Goal: Information Seeking & Learning: Learn about a topic

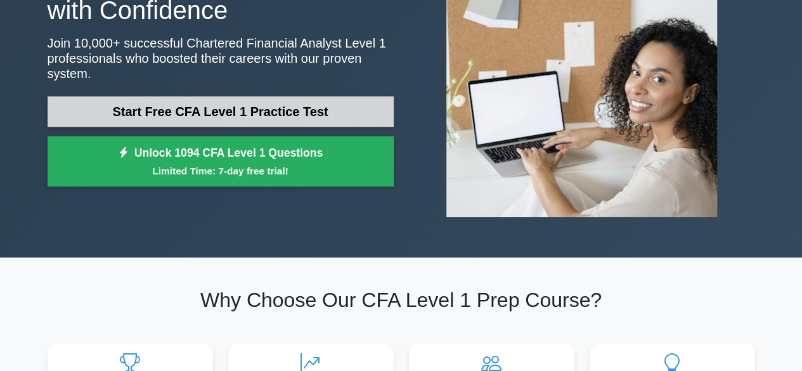
scroll to position [142, 0]
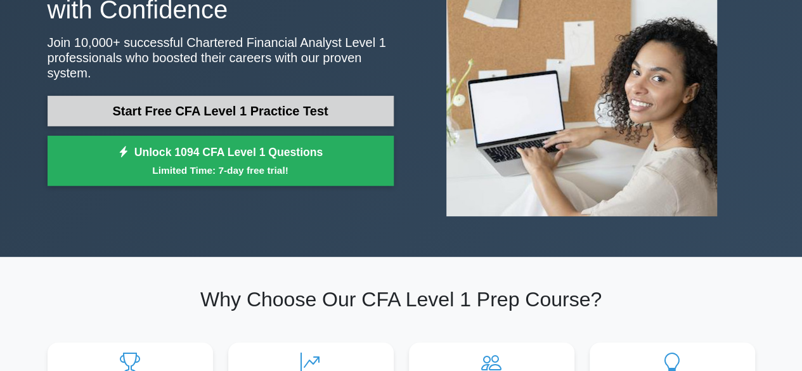
click at [241, 105] on link "Start Free CFA Level 1 Practice Test" at bounding box center [221, 111] width 346 height 30
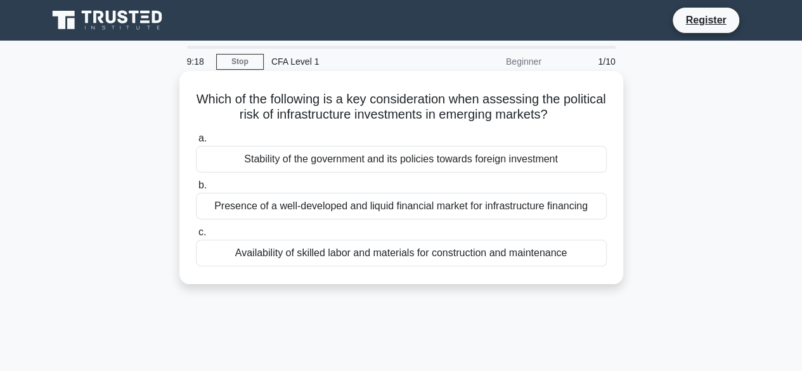
click at [401, 211] on div "Presence of a well-developed and liquid financial market for infrastructure fin…" at bounding box center [401, 206] width 411 height 27
click at [196, 189] on input "b. Presence of a well-developed and liquid financial market for infrastructure …" at bounding box center [196, 185] width 0 height 8
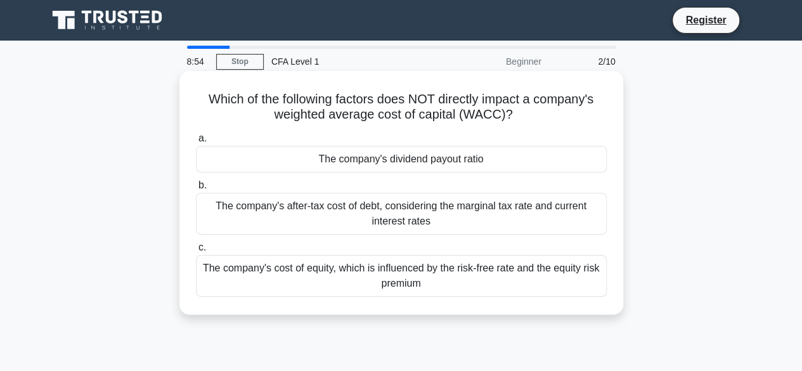
click at [446, 178] on label "b. The company's after-tax cost of debt, considering the marginal tax rate and …" at bounding box center [401, 205] width 411 height 57
click at [196, 181] on input "b. The company's after-tax cost of debt, considering the marginal tax rate and …" at bounding box center [196, 185] width 0 height 8
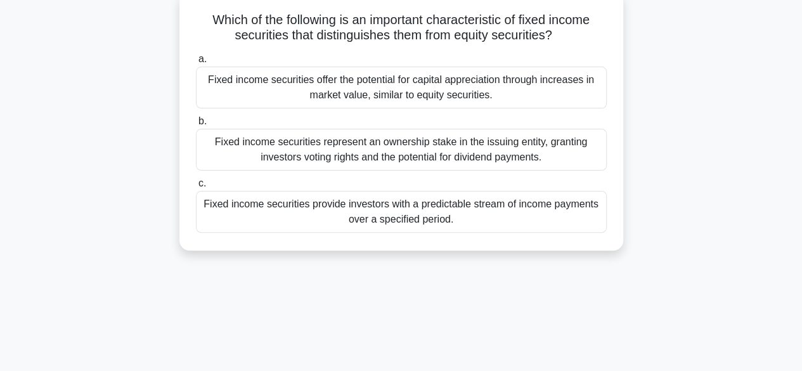
scroll to position [80, 0]
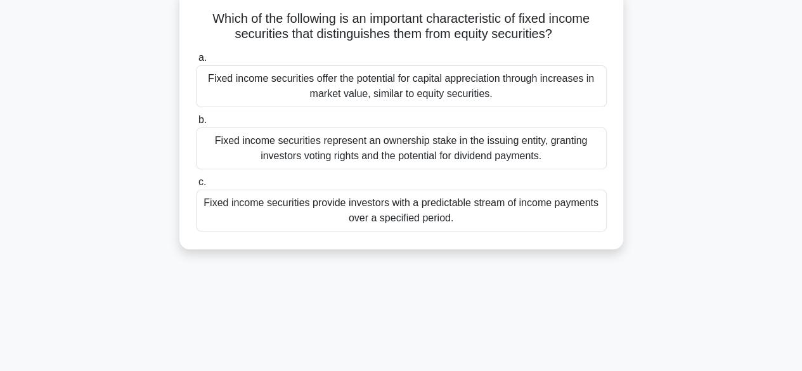
click at [416, 99] on div "Fixed income securities offer the potential for capital appreciation through in…" at bounding box center [401, 86] width 411 height 42
click at [196, 62] on input "a. Fixed income securities offer the potential for capital appreciation through…" at bounding box center [196, 58] width 0 height 8
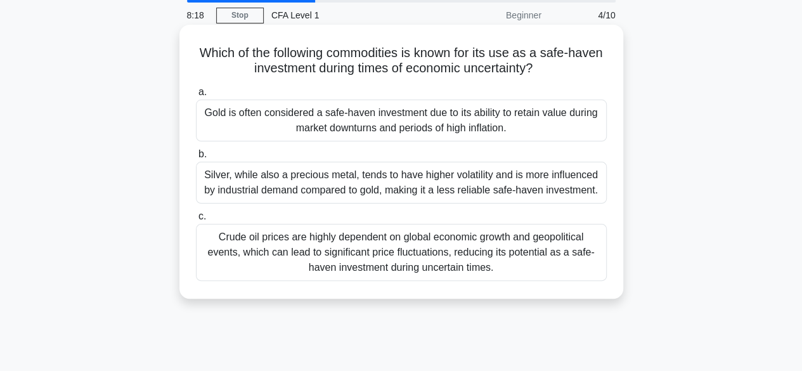
scroll to position [46, 0]
click at [458, 143] on div "a. Gold is often considered a safe-haven investment due to its ability to retai…" at bounding box center [401, 183] width 426 height 202
click at [537, 126] on div "Gold is often considered a safe-haven investment due to its ability to retain v…" at bounding box center [401, 121] width 411 height 42
click at [196, 97] on input "a. Gold is often considered a safe-haven investment due to its ability to retai…" at bounding box center [196, 93] width 0 height 8
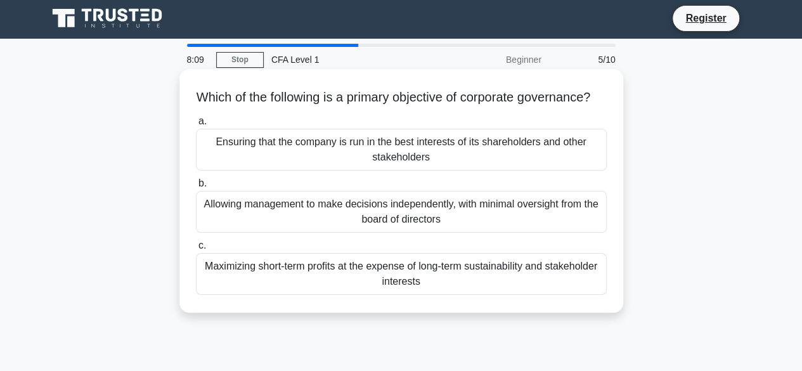
scroll to position [0, 0]
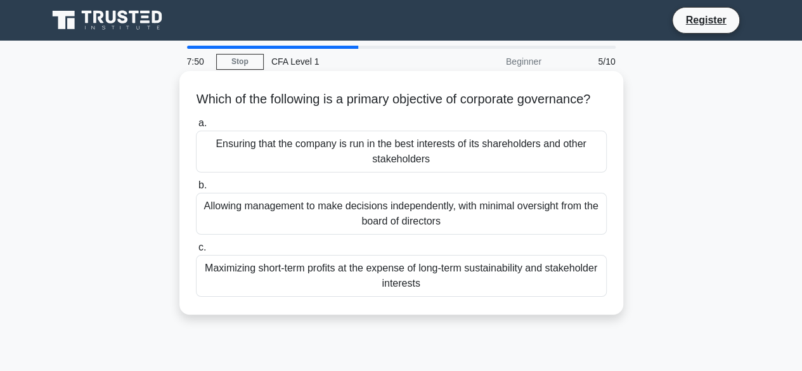
click at [457, 228] on div "Allowing management to make decisions independently, with minimal oversight fro…" at bounding box center [401, 214] width 411 height 42
click at [196, 189] on input "b. Allowing management to make decisions independently, with minimal oversight …" at bounding box center [196, 185] width 0 height 8
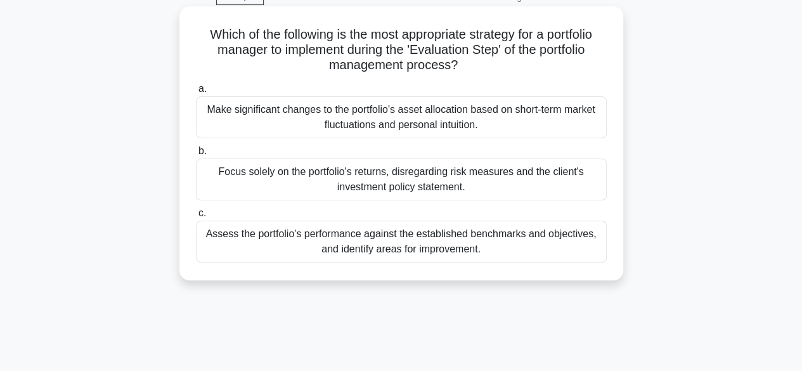
scroll to position [74, 0]
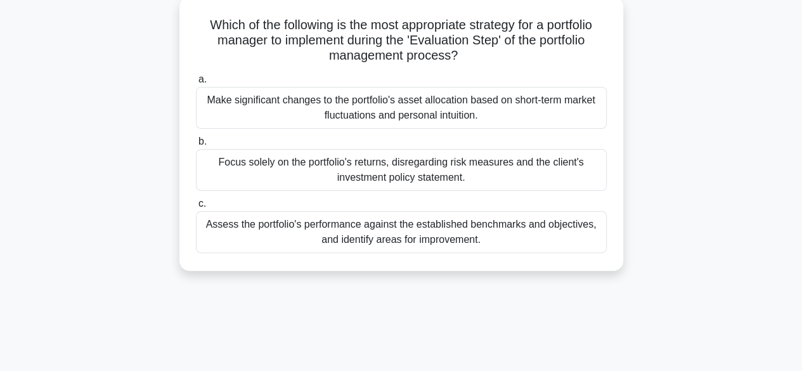
click at [445, 224] on div "Assess the portfolio's performance against the established benchmarks and objec…" at bounding box center [401, 232] width 411 height 42
click at [196, 208] on input "c. Assess the portfolio's performance against the established benchmarks and ob…" at bounding box center [196, 204] width 0 height 8
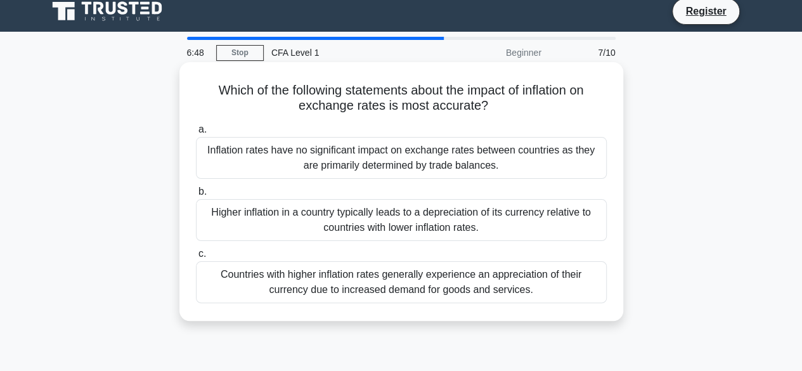
scroll to position [0, 0]
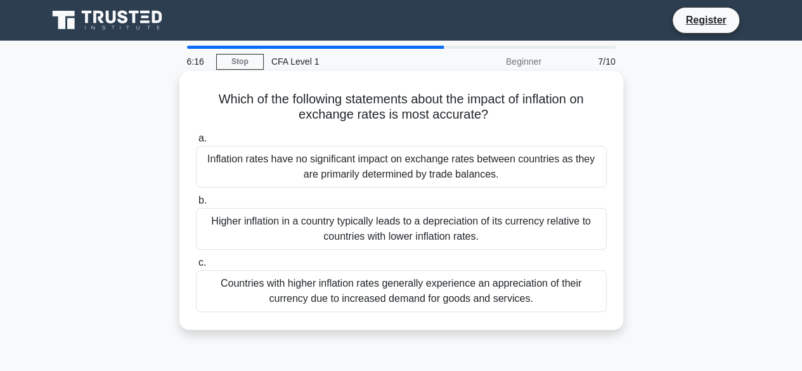
click at [451, 223] on div "Higher inflation in a country typically leads to a depreciation of its currency…" at bounding box center [401, 229] width 411 height 42
click at [196, 205] on input "b. Higher inflation in a country typically leads to a depreciation of its curre…" at bounding box center [196, 200] width 0 height 8
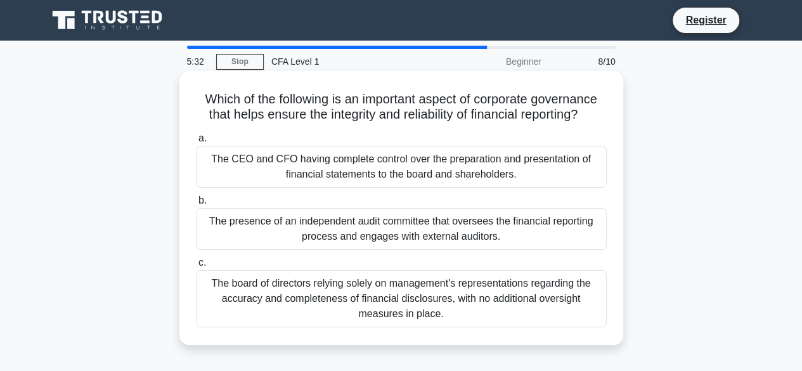
click at [480, 237] on div "The presence of an independent audit committee that oversees the financial repo…" at bounding box center [401, 229] width 411 height 42
click at [196, 205] on input "b. The presence of an independent audit committee that oversees the financial r…" at bounding box center [196, 200] width 0 height 8
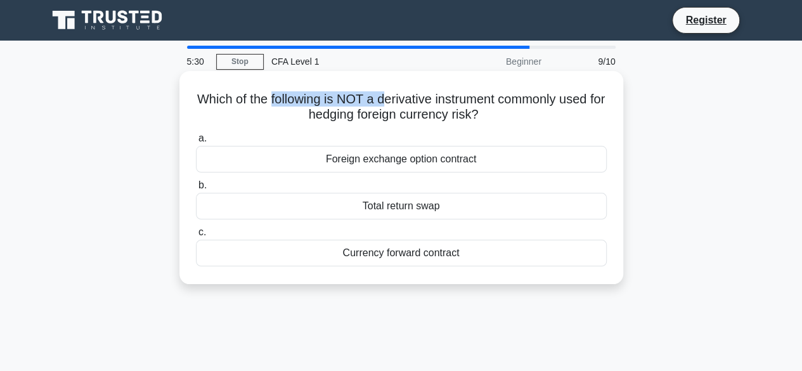
drag, startPoint x: 279, startPoint y: 105, endPoint x: 394, endPoint y: 108, distance: 115.4
click at [394, 108] on h5 "Which of the following is NOT a derivative instrument commonly used for hedging…" at bounding box center [401, 107] width 413 height 32
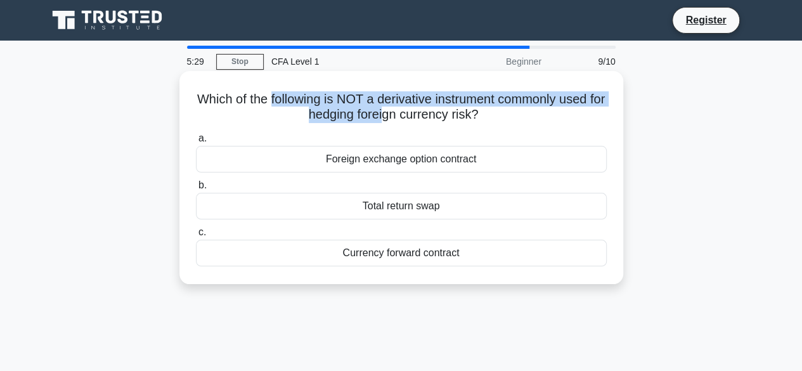
click at [394, 108] on h5 "Which of the following is NOT a derivative instrument commonly used for hedging…" at bounding box center [401, 107] width 413 height 32
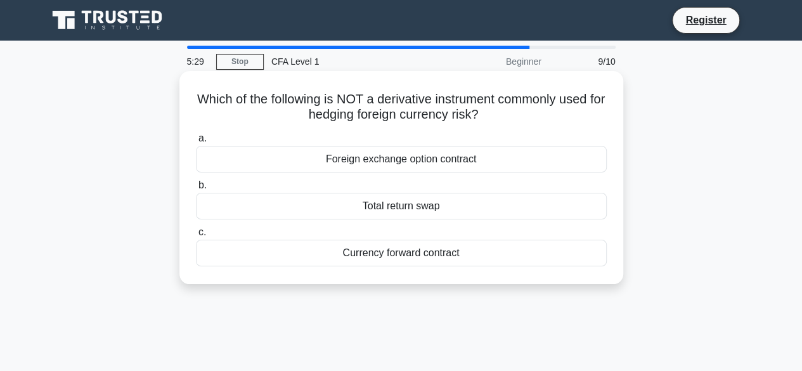
click at [473, 115] on h5 "Which of the following is NOT a derivative instrument commonly used for hedging…" at bounding box center [401, 107] width 413 height 32
click at [414, 206] on div "Total return swap" at bounding box center [401, 206] width 411 height 27
click at [196, 189] on input "b. Total return swap" at bounding box center [196, 185] width 0 height 8
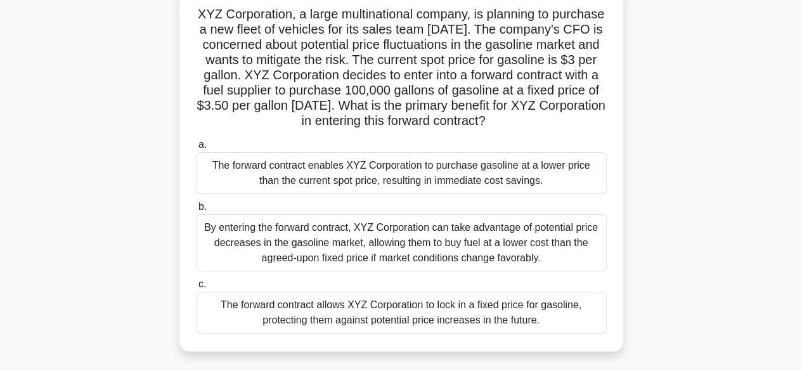
scroll to position [109, 0]
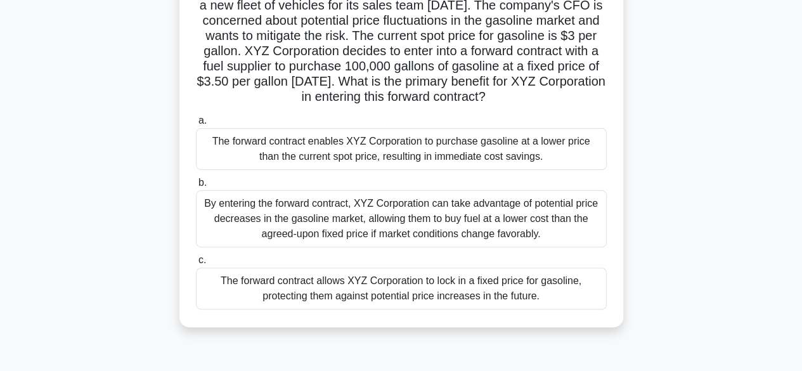
click at [341, 239] on div "By entering the forward contract, XYZ Corporation can take advantage of potenti…" at bounding box center [401, 218] width 411 height 57
click at [196, 187] on input "b. By entering the forward contract, XYZ Corporation can take advantage of pote…" at bounding box center [196, 183] width 0 height 8
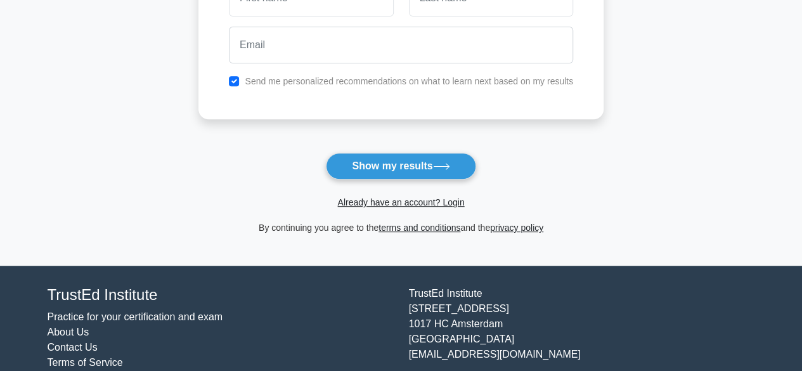
scroll to position [264, 0]
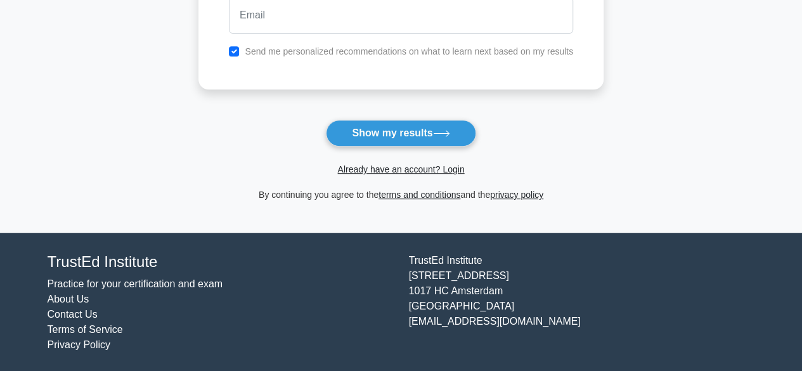
click at [404, 150] on div "Already have an account? Login" at bounding box center [400, 161] width 405 height 30
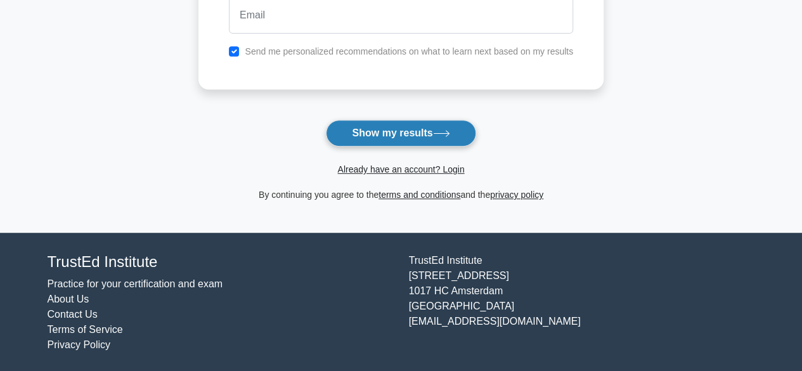
click at [392, 125] on button "Show my results" at bounding box center [401, 133] width 150 height 27
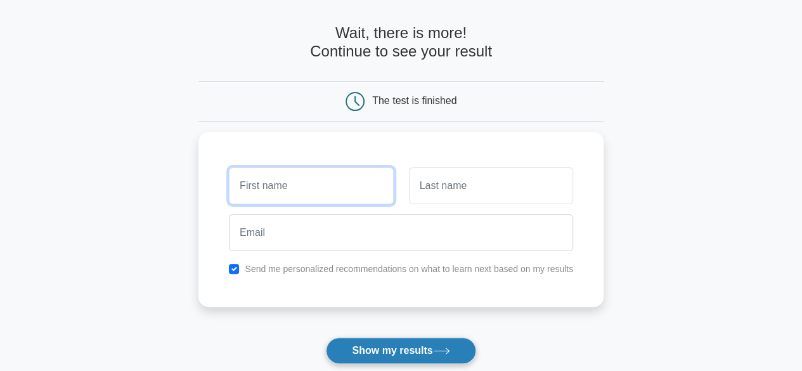
scroll to position [47, 0]
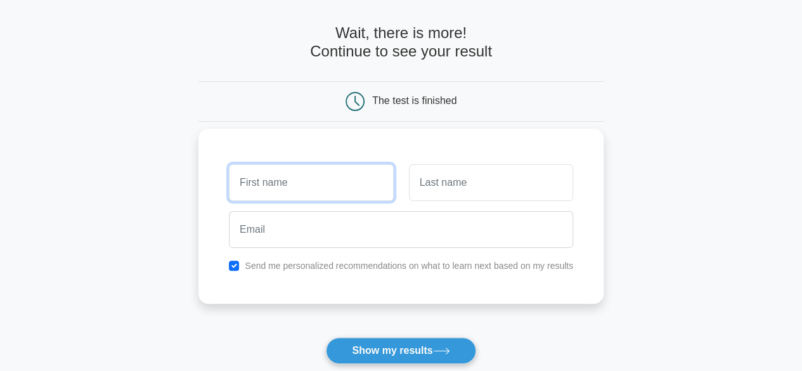
click at [350, 183] on input "text" at bounding box center [311, 182] width 164 height 37
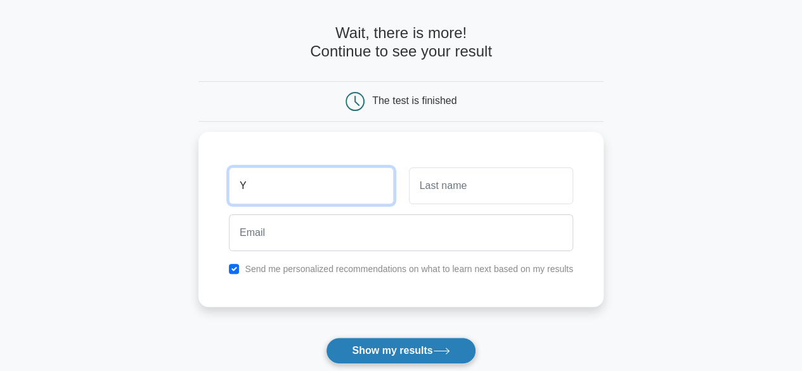
type input "Y"
click at [383, 361] on button "Show my results" at bounding box center [401, 350] width 150 height 27
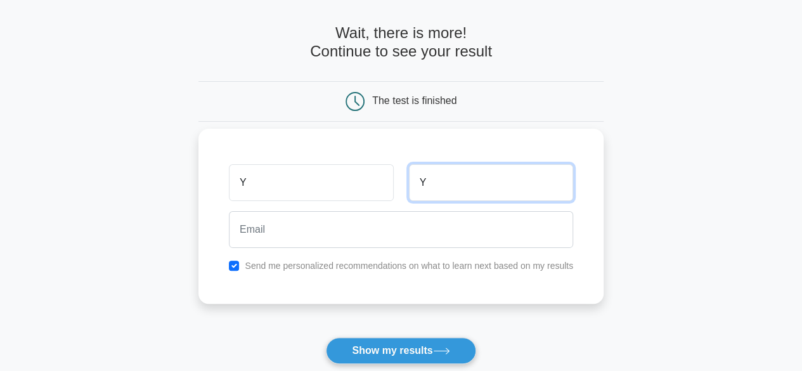
type input "Y"
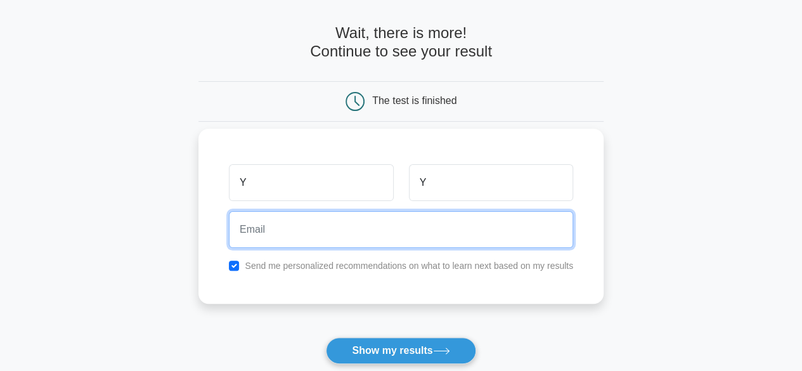
click at [356, 244] on input "email" at bounding box center [401, 229] width 344 height 37
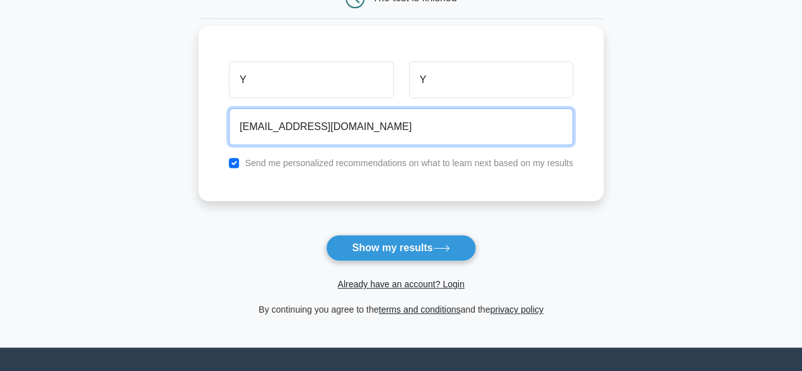
scroll to position [151, 0]
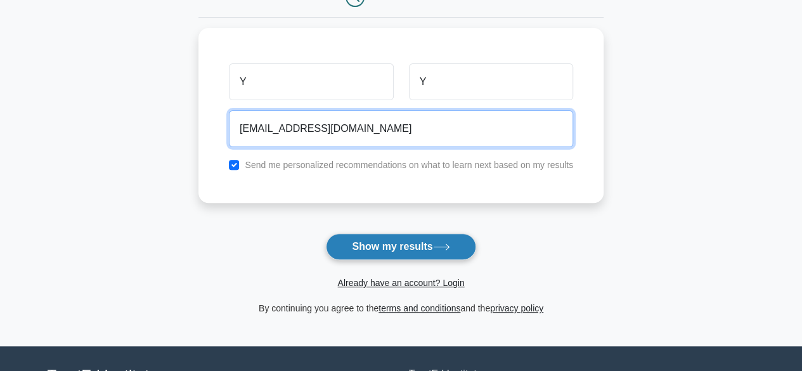
type input "[EMAIL_ADDRESS][DOMAIN_NAME]"
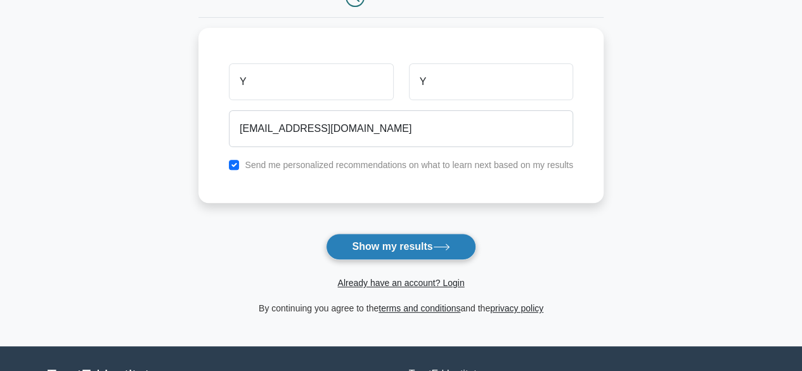
click at [358, 253] on button "Show my results" at bounding box center [401, 246] width 150 height 27
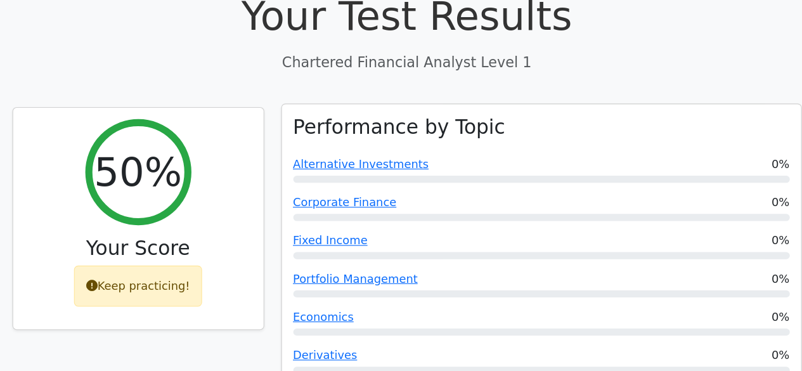
scroll to position [365, 0]
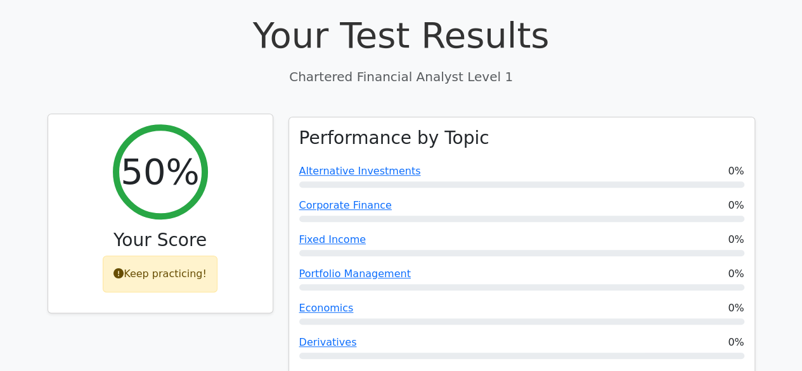
click at [179, 255] on div "Keep practicing!" at bounding box center [160, 273] width 115 height 37
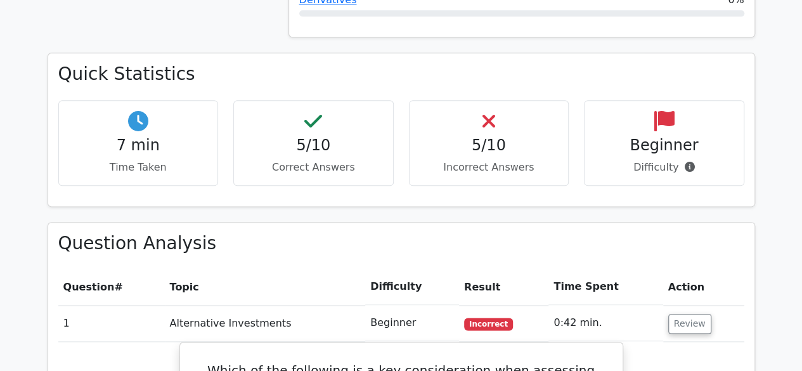
scroll to position [707, 0]
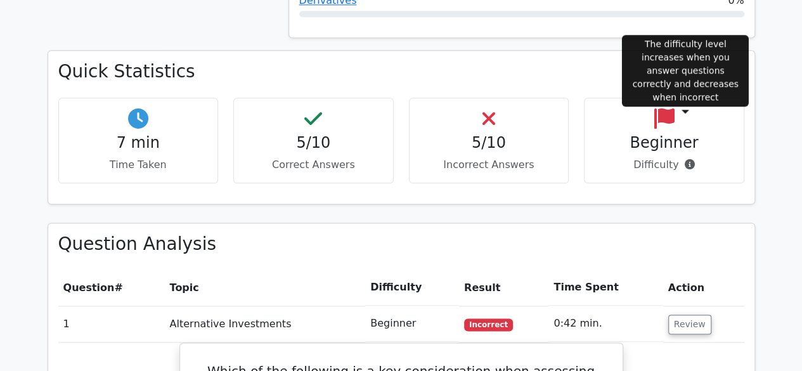
click at [684, 159] on icon at bounding box center [689, 164] width 10 height 10
